Goal: Task Accomplishment & Management: Manage account settings

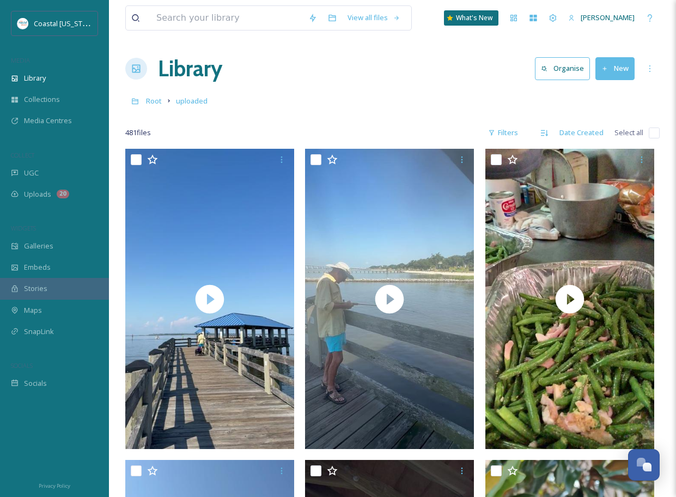
click at [58, 194] on div "20" at bounding box center [63, 194] width 13 height 9
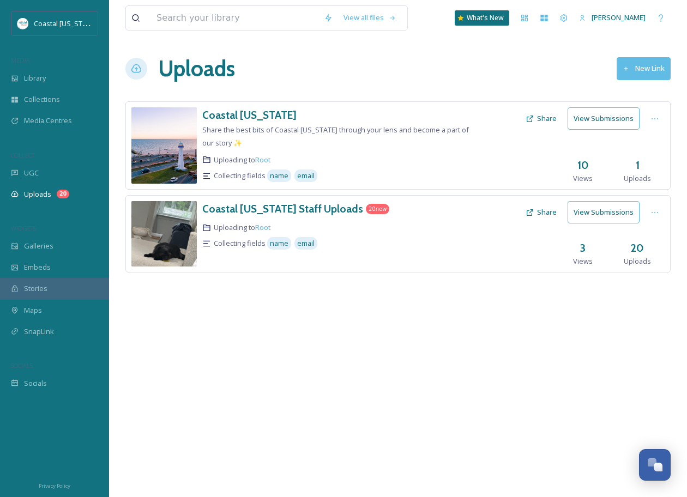
click at [642, 67] on button "New Link" at bounding box center [643, 68] width 54 height 22
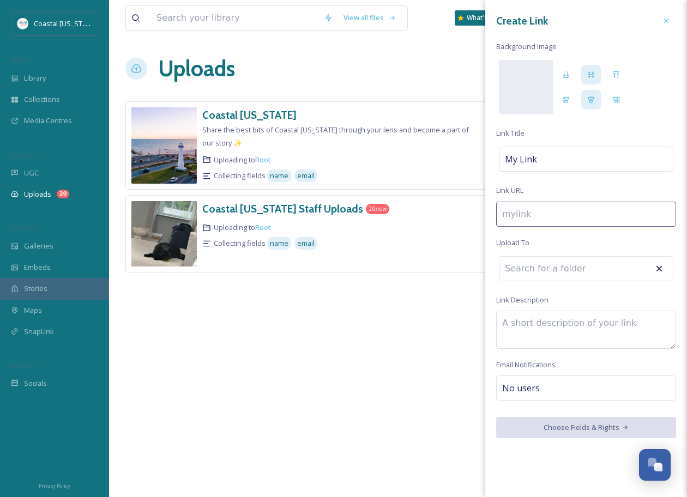
click at [668, 22] on icon at bounding box center [666, 21] width 4 height 4
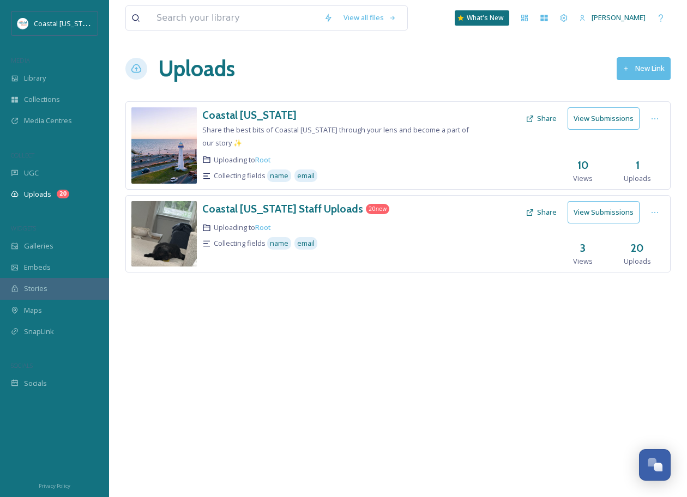
click at [56, 84] on div "Library" at bounding box center [54, 78] width 109 height 21
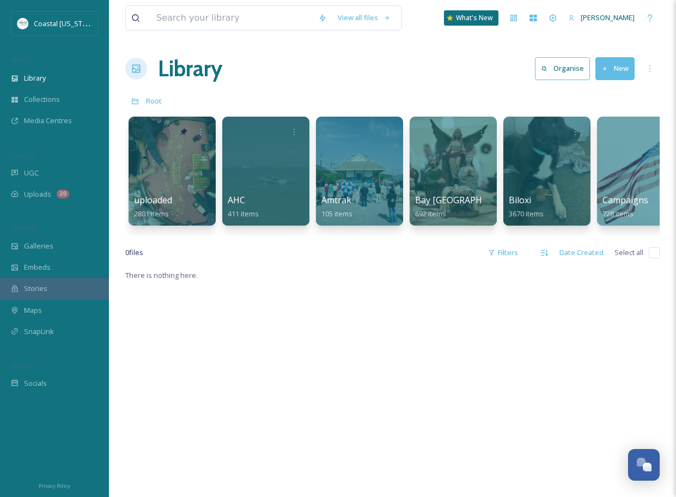
click at [76, 197] on div "Uploads 20" at bounding box center [54, 194] width 109 height 21
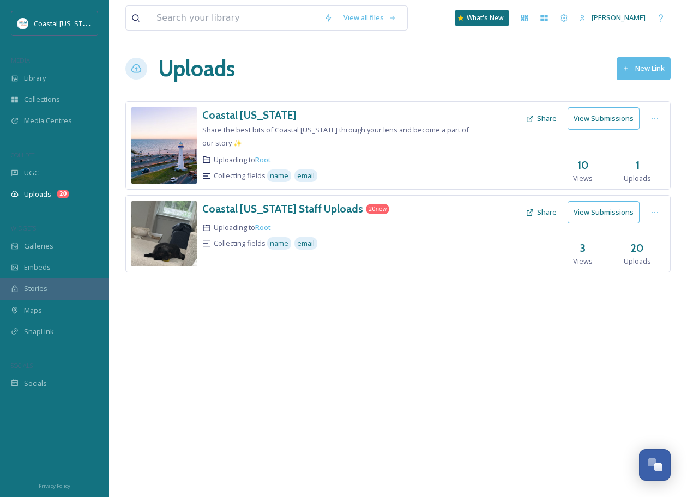
click at [271, 117] on h3 "Coastal [US_STATE]" at bounding box center [249, 114] width 94 height 13
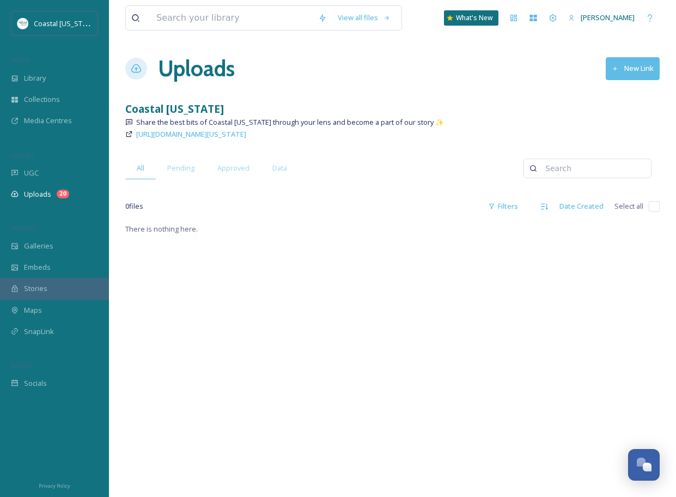
click at [148, 68] on div "Uploads New Link" at bounding box center [392, 68] width 535 height 33
click at [39, 80] on span "Library" at bounding box center [35, 78] width 22 height 10
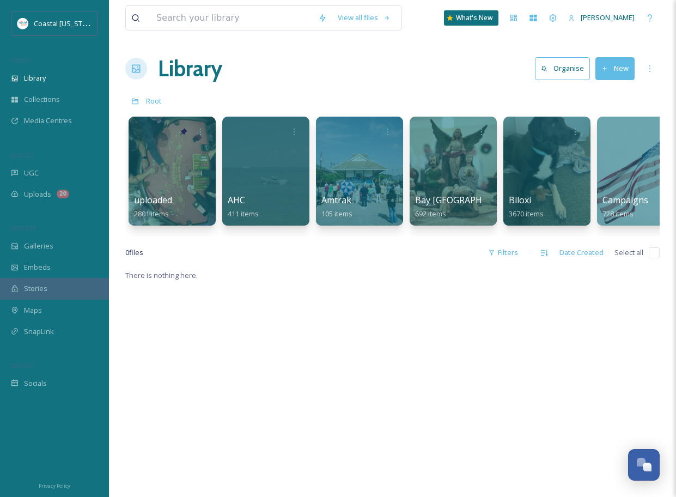
click at [614, 61] on button "New" at bounding box center [615, 68] width 39 height 22
click at [611, 132] on span "Folder" at bounding box center [602, 136] width 21 height 10
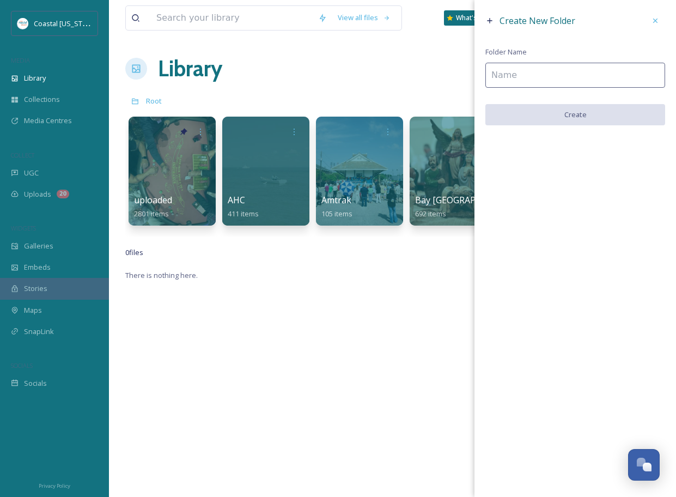
click at [515, 72] on input at bounding box center [576, 75] width 180 height 25
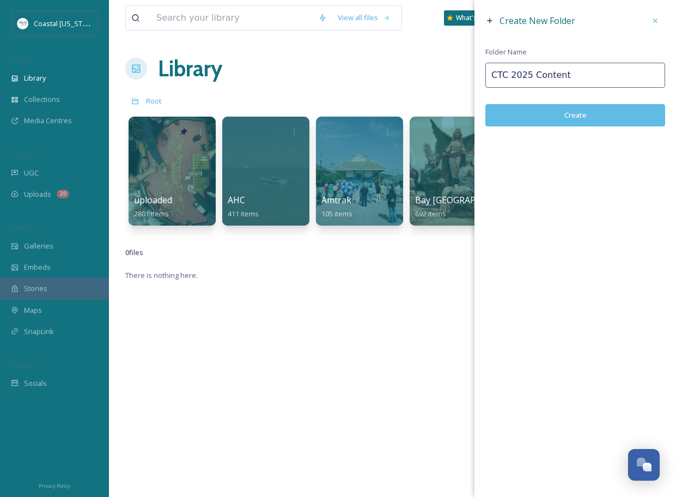
type input "CTC 2025 Content"
click at [551, 107] on button "Create" at bounding box center [576, 115] width 180 height 22
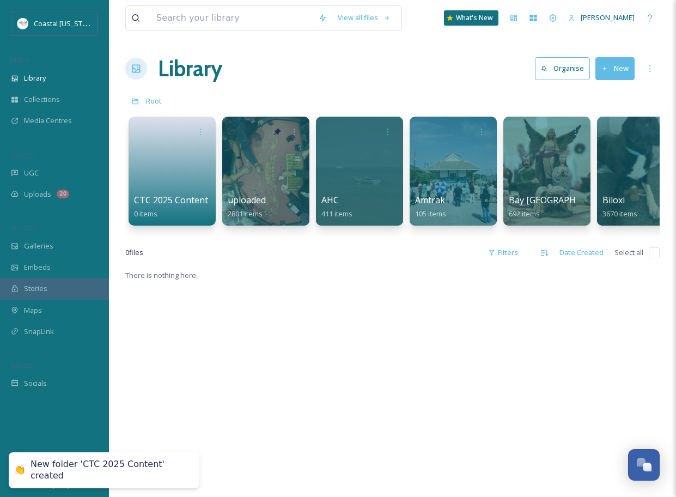
click at [207, 169] on link at bounding box center [172, 168] width 76 height 52
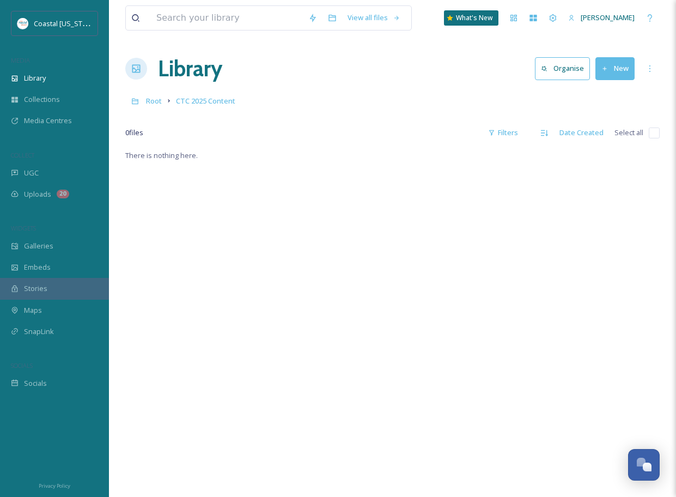
click at [620, 70] on button "New" at bounding box center [615, 68] width 39 height 22
click at [605, 131] on span "Folder" at bounding box center [602, 136] width 21 height 10
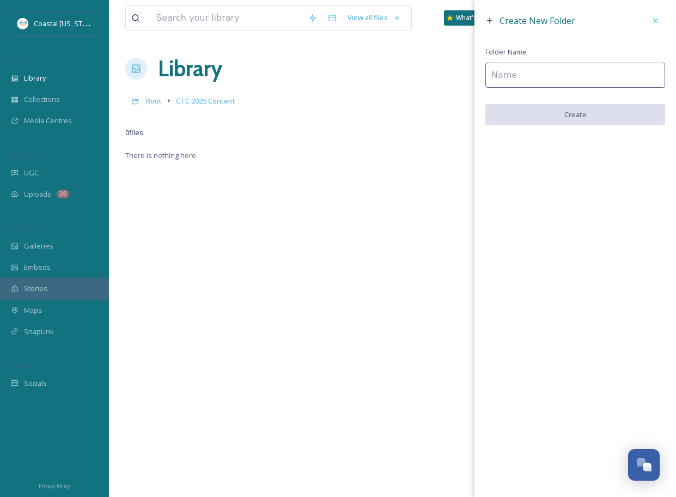
click at [561, 75] on input at bounding box center [576, 75] width 180 height 25
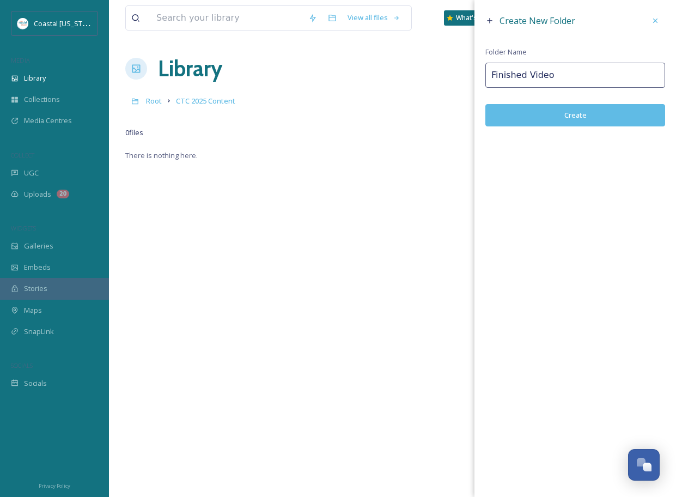
type input "Finished Video"
click at [580, 114] on button "Create" at bounding box center [576, 115] width 180 height 22
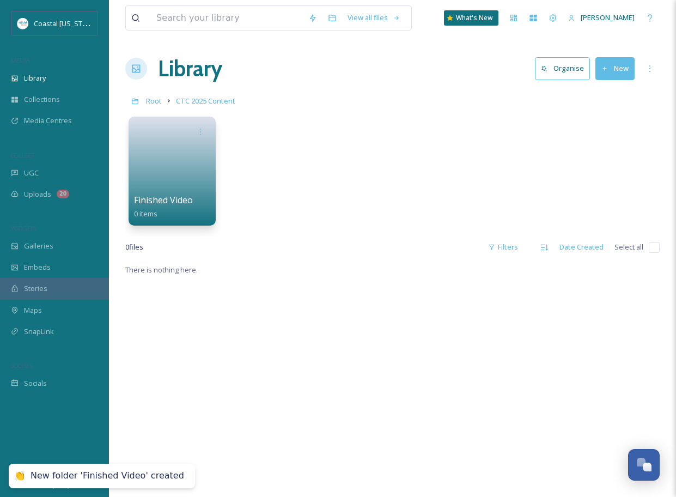
click at [151, 102] on span "Root" at bounding box center [154, 101] width 16 height 10
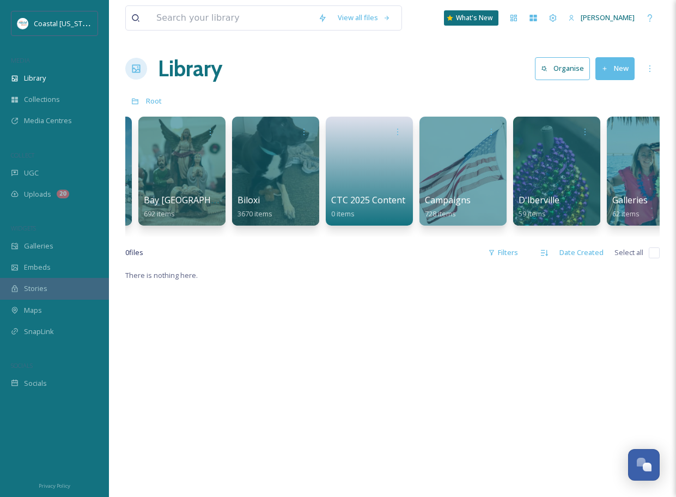
scroll to position [0, 272]
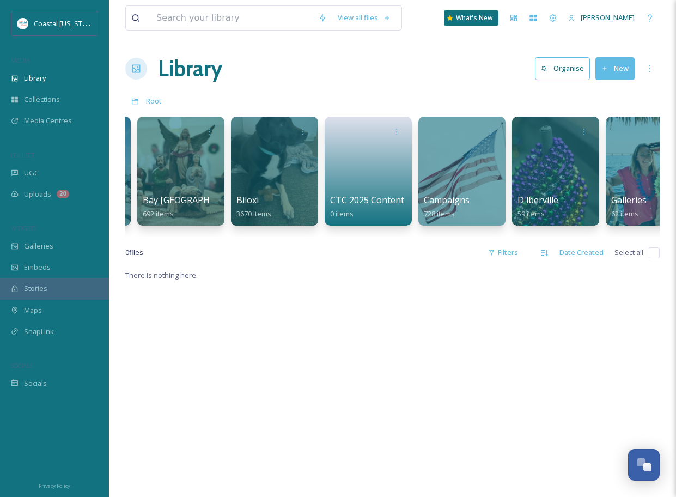
click at [401, 131] on icon at bounding box center [396, 132] width 9 height 9
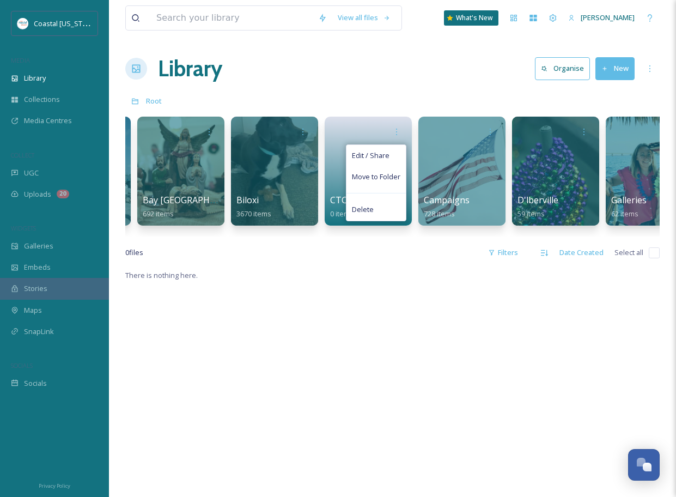
click at [369, 162] on div "Edit / Share" at bounding box center [376, 155] width 59 height 21
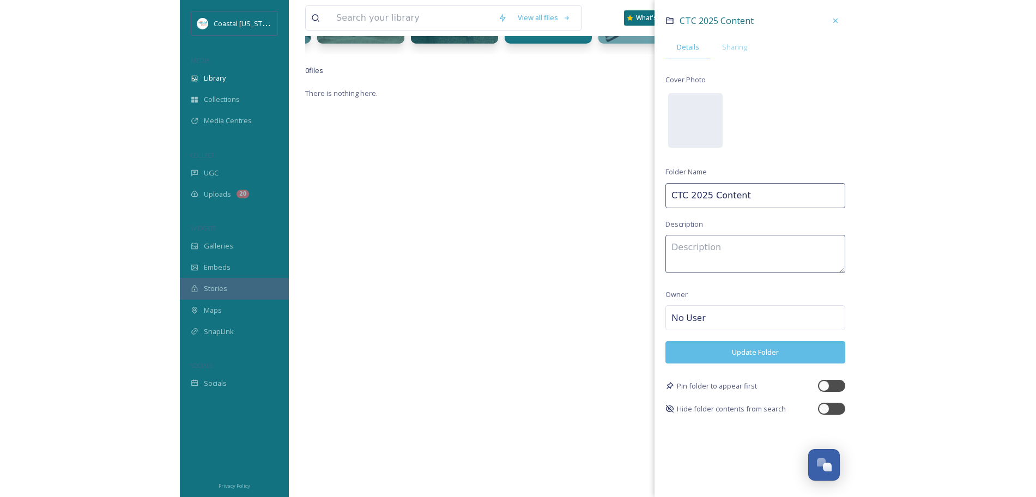
scroll to position [0, 0]
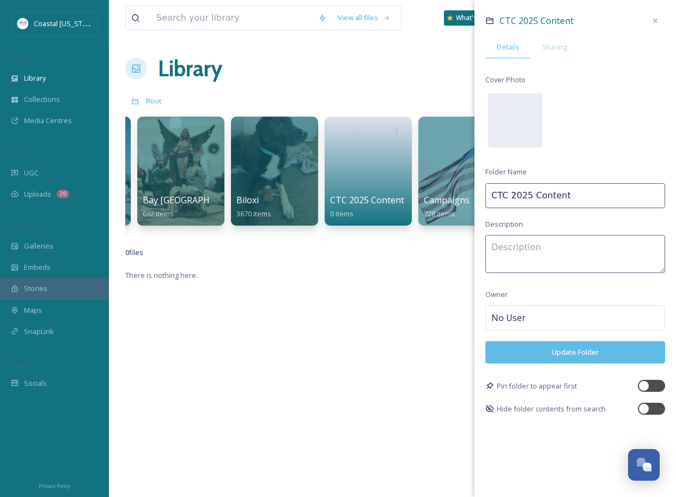
click at [548, 45] on span "Sharing" at bounding box center [554, 47] width 25 height 10
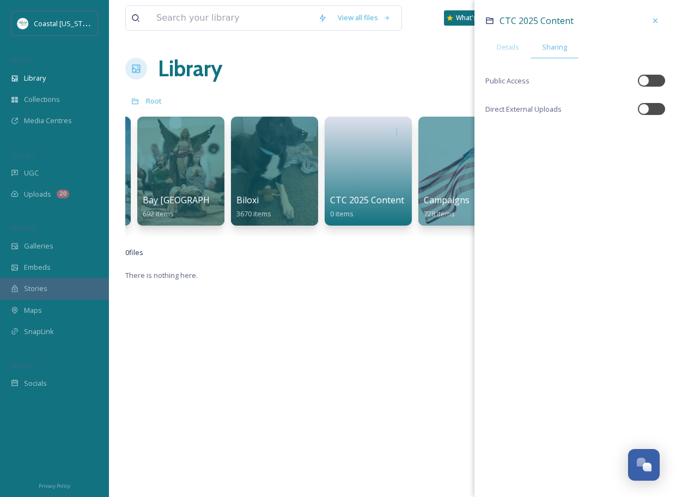
click at [644, 112] on div at bounding box center [644, 109] width 11 height 11
checkbox input "true"
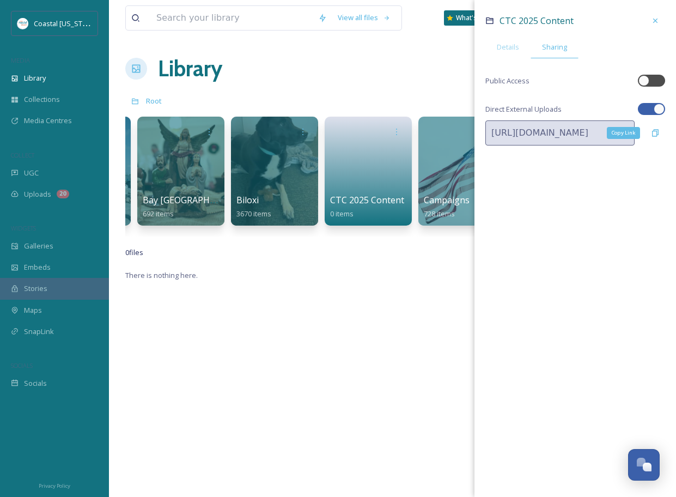
click at [647, 128] on div "Copy Link" at bounding box center [656, 133] width 20 height 20
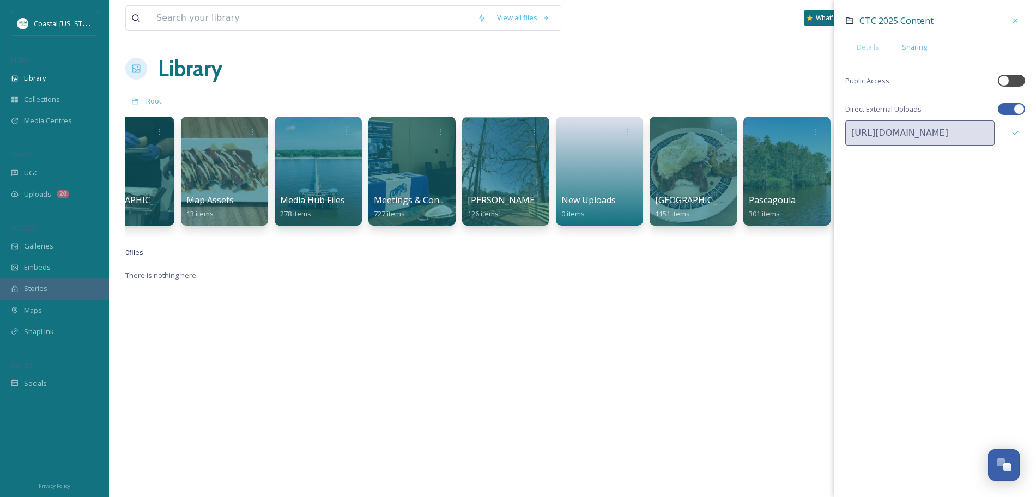
scroll to position [0, 1452]
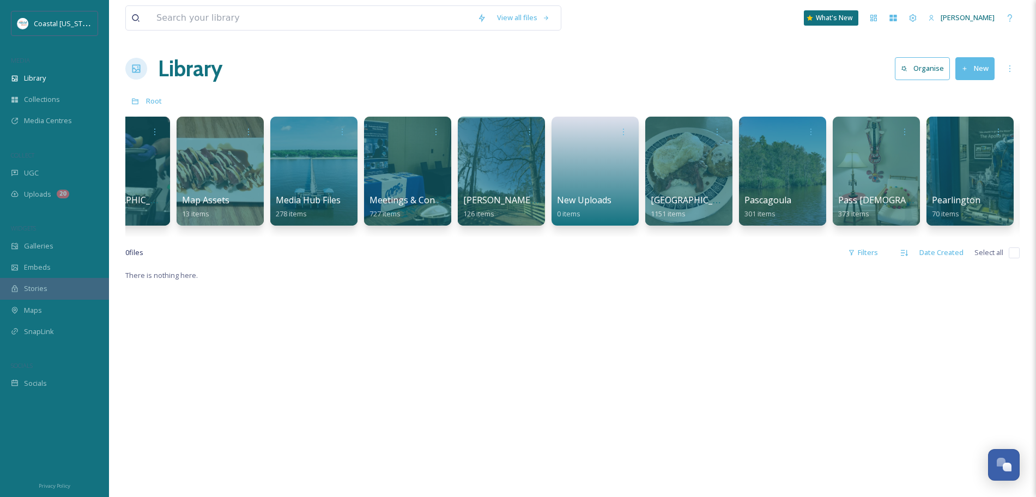
click at [574, 196] on span "New Uploads" at bounding box center [584, 200] width 54 height 12
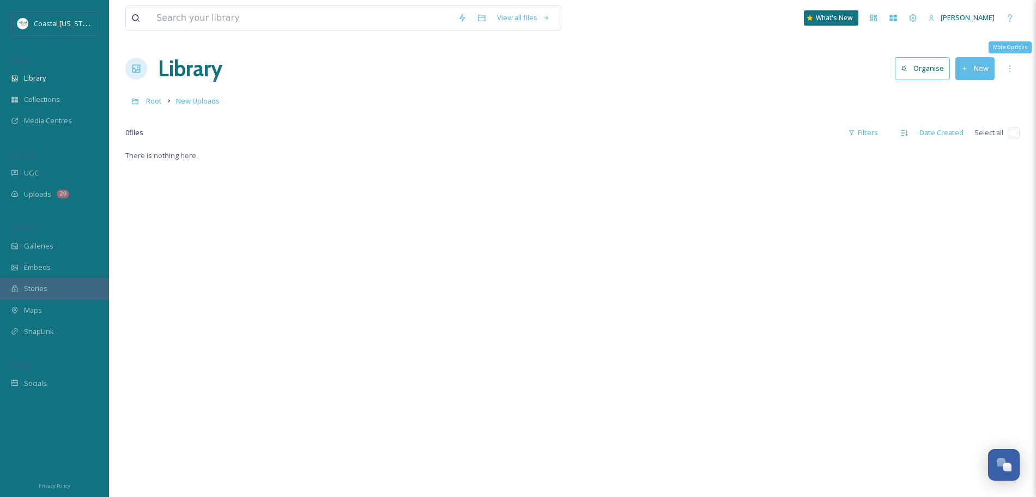
click at [676, 63] on div "More Options" at bounding box center [1010, 69] width 20 height 20
click at [676, 107] on div "Edit Folder" at bounding box center [966, 113] width 106 height 21
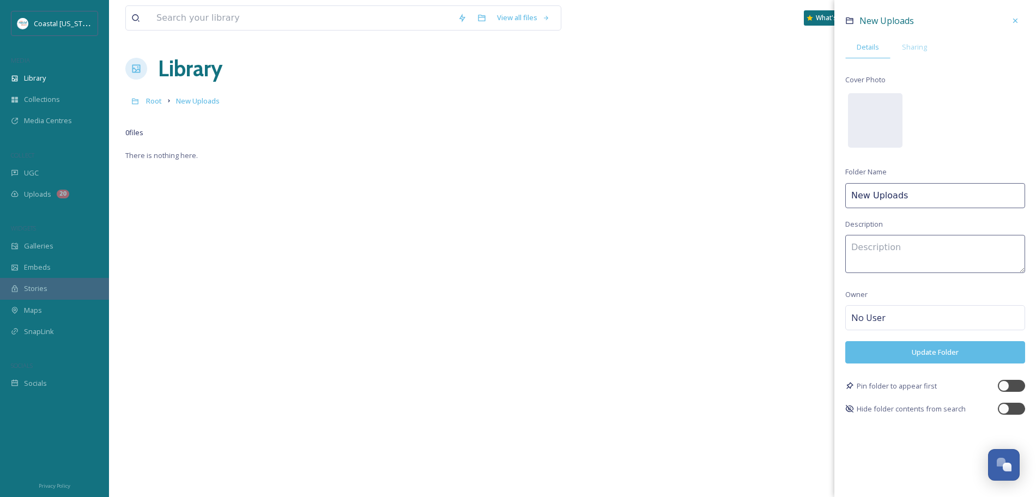
click at [676, 16] on icon at bounding box center [1015, 20] width 9 height 9
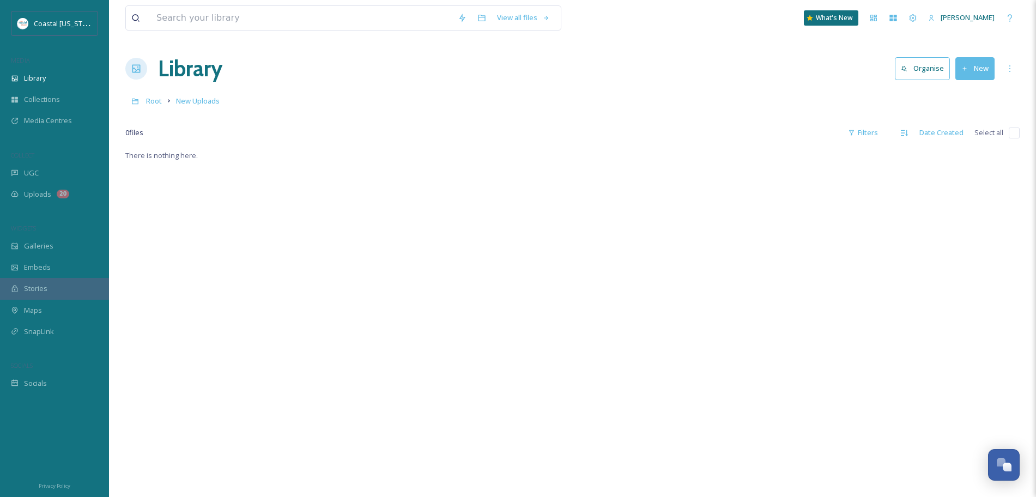
click at [676, 68] on button "New" at bounding box center [974, 68] width 39 height 22
click at [676, 136] on span "Folder" at bounding box center [962, 136] width 21 height 10
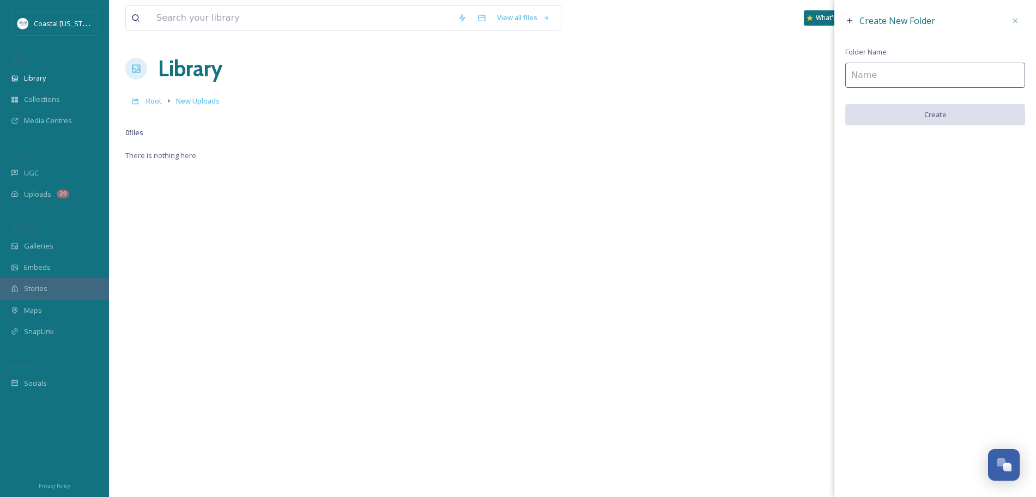
click at [676, 77] on input at bounding box center [935, 75] width 180 height 25
type input "[PERSON_NAME]"
click at [676, 112] on button "Create" at bounding box center [935, 115] width 180 height 22
